Goal: Task Accomplishment & Management: Manage account settings

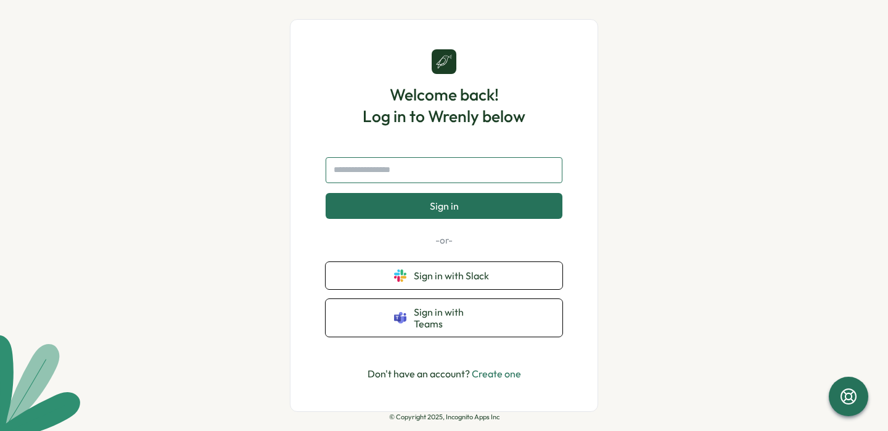
click at [383, 183] on input "text" at bounding box center [444, 170] width 237 height 26
type input "**********"
click at [326, 193] on button "Sign in" at bounding box center [444, 206] width 237 height 26
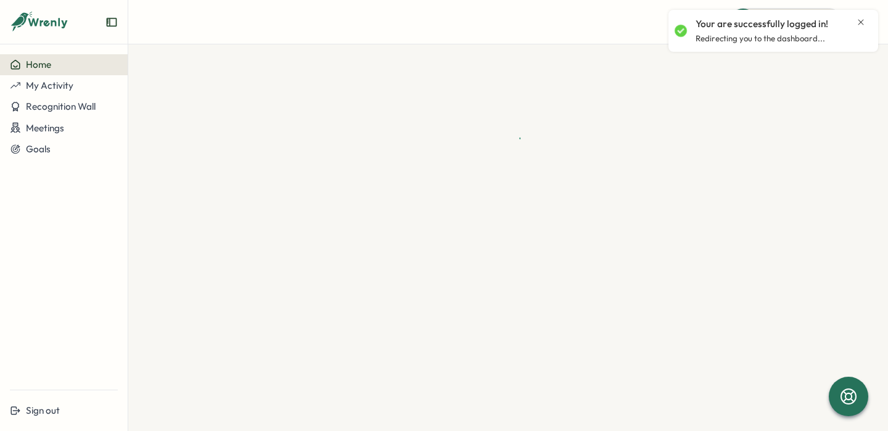
click at [49, 20] on icon at bounding box center [39, 22] width 59 height 21
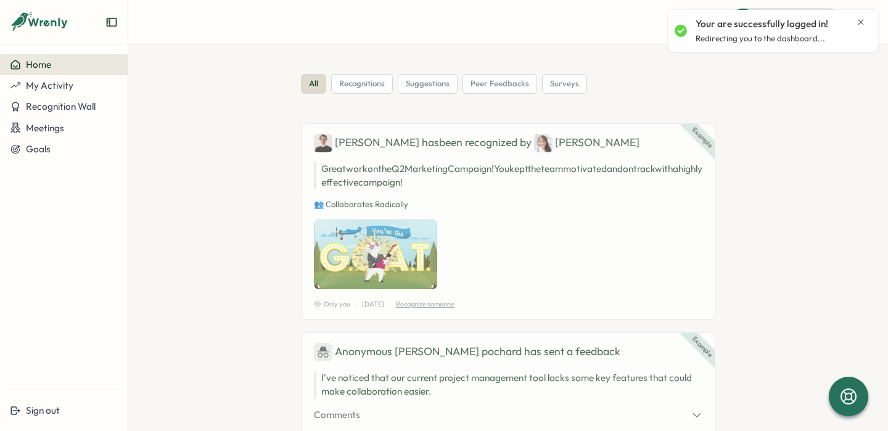
click at [28, 26] on icon at bounding box center [39, 22] width 59 height 21
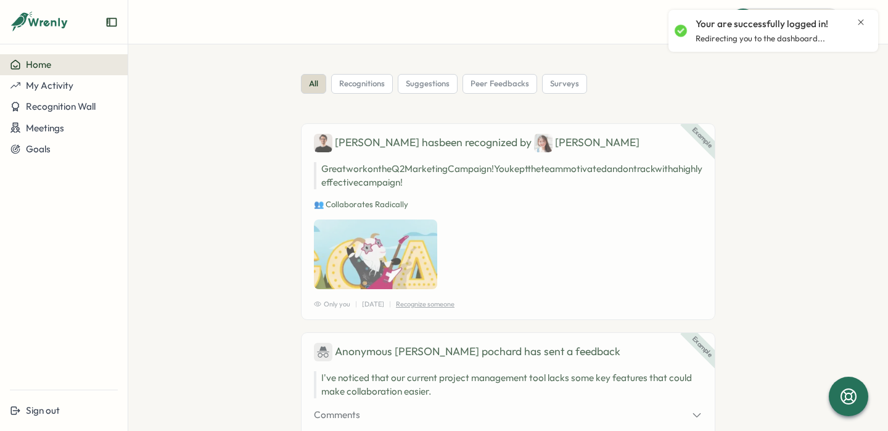
click at [27, 25] on icon at bounding box center [39, 22] width 59 height 21
